Goal: Information Seeking & Learning: Learn about a topic

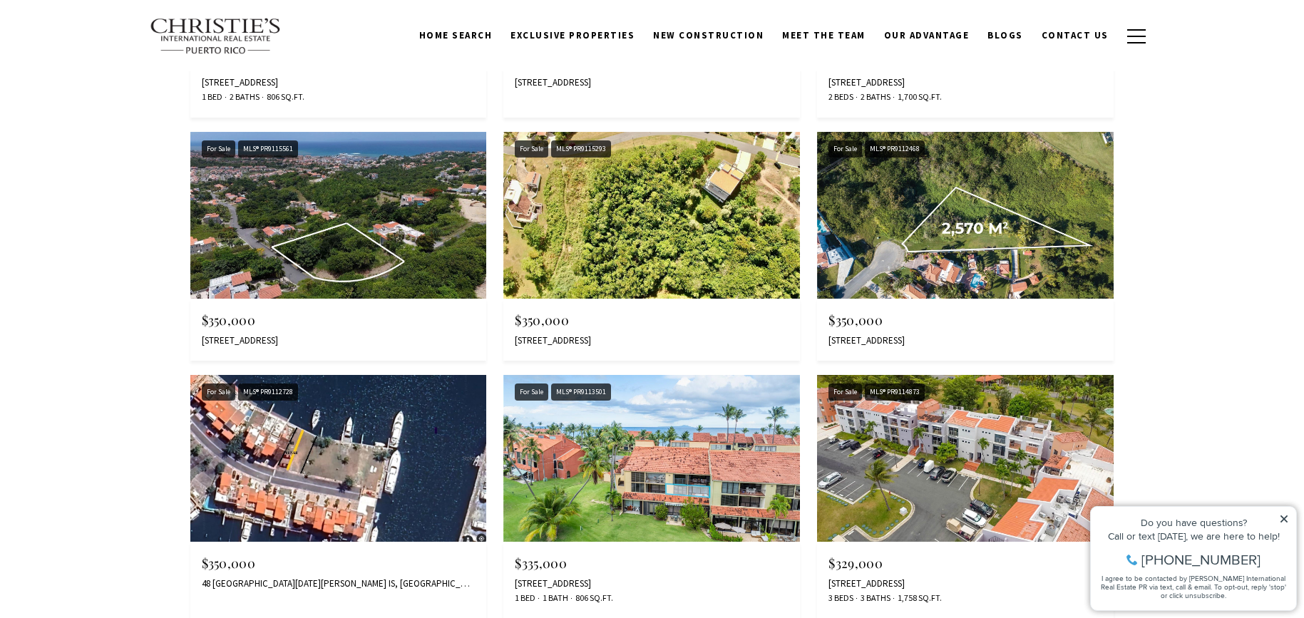
scroll to position [1426, 0]
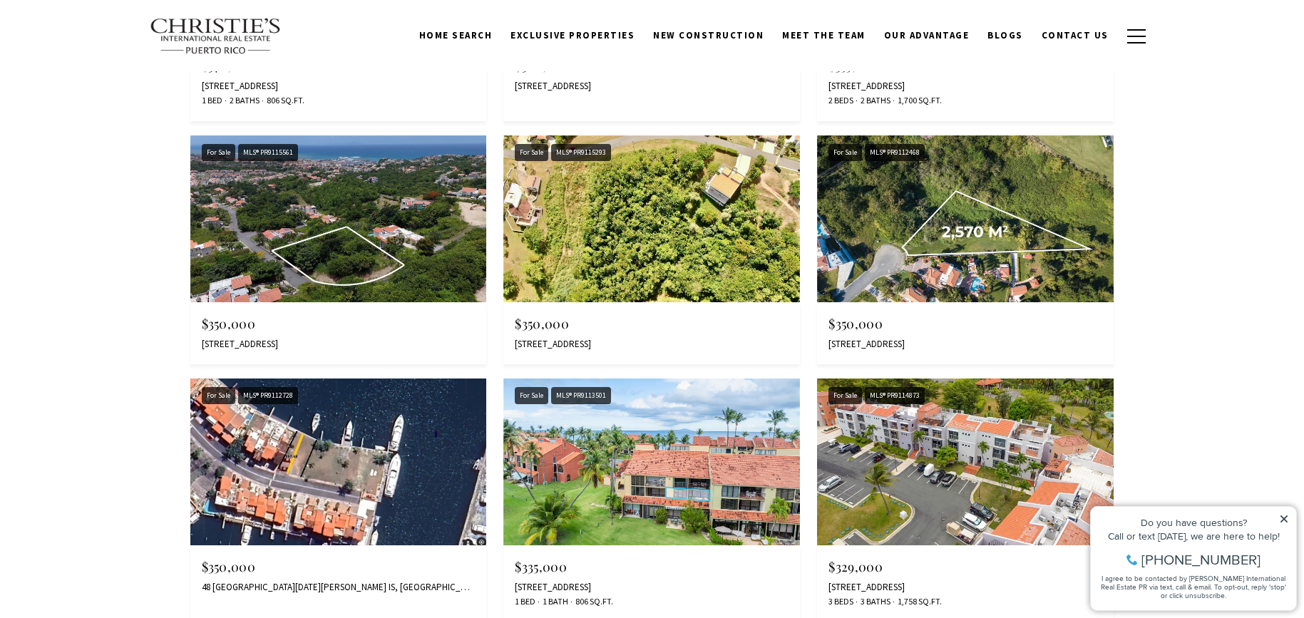
click at [628, 212] on img at bounding box center [652, 219] width 297 height 167
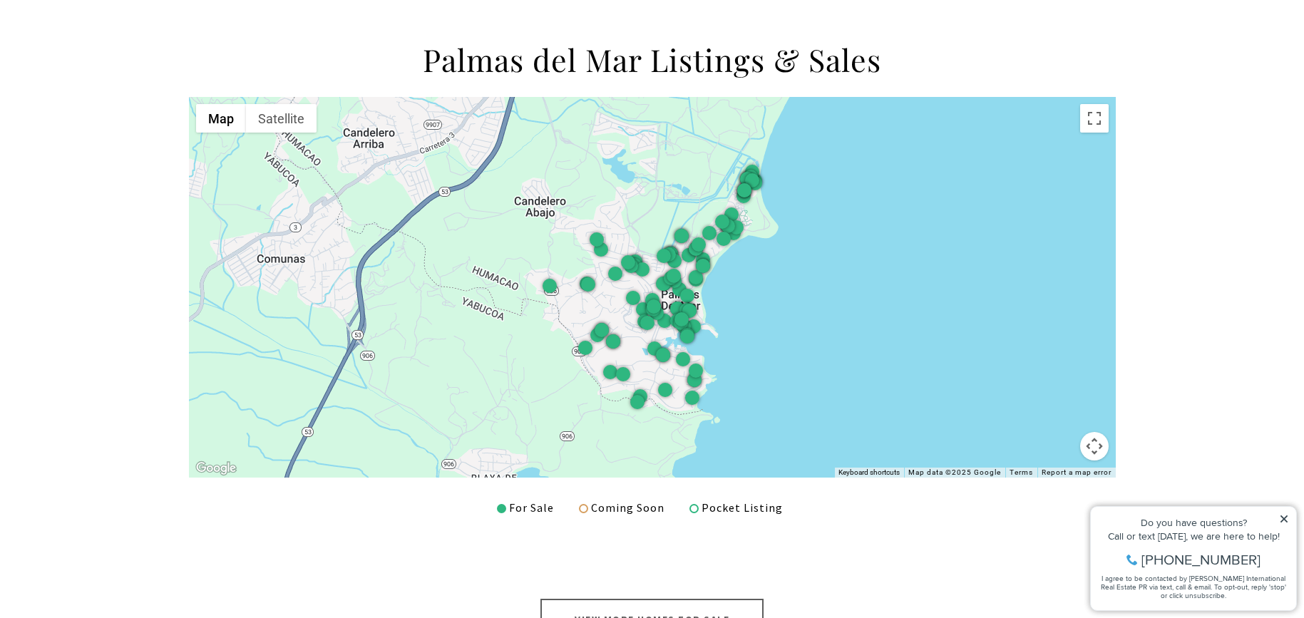
scroll to position [2197, 0]
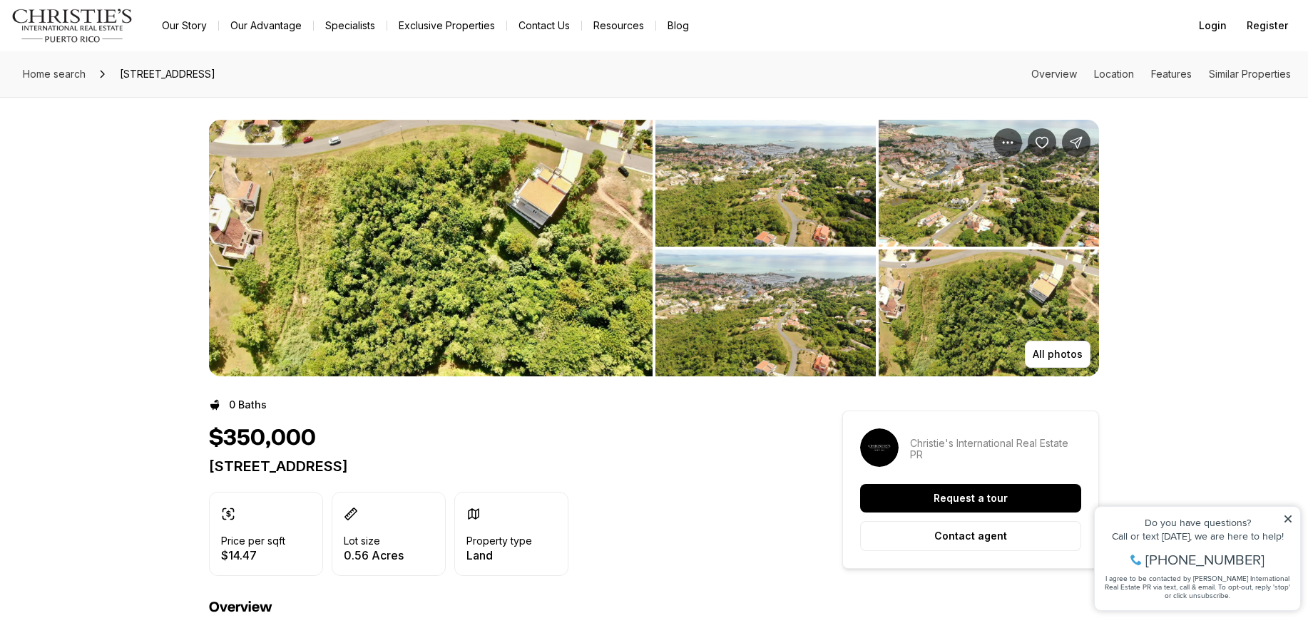
click at [827, 325] on img "View image gallery" at bounding box center [765, 313] width 220 height 127
